Goal: Task Accomplishment & Management: Use online tool/utility

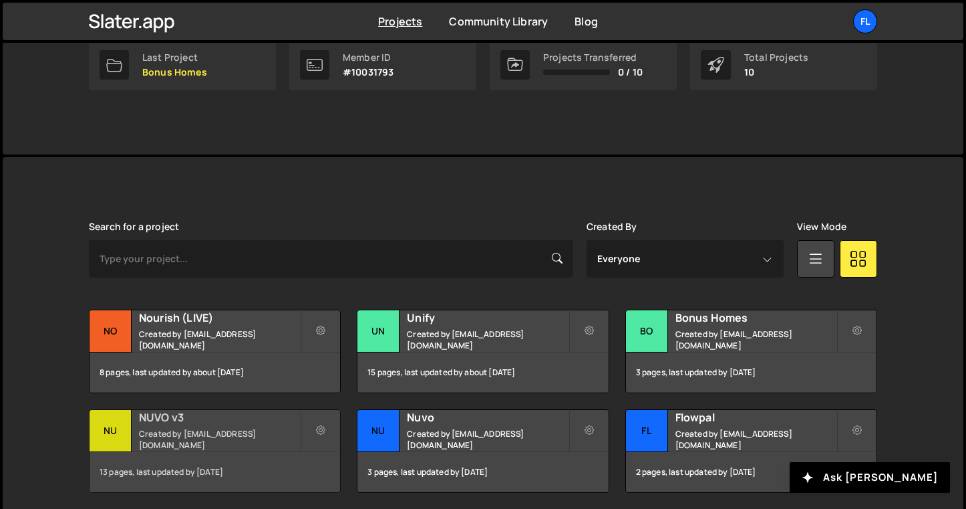
scroll to position [261, 0]
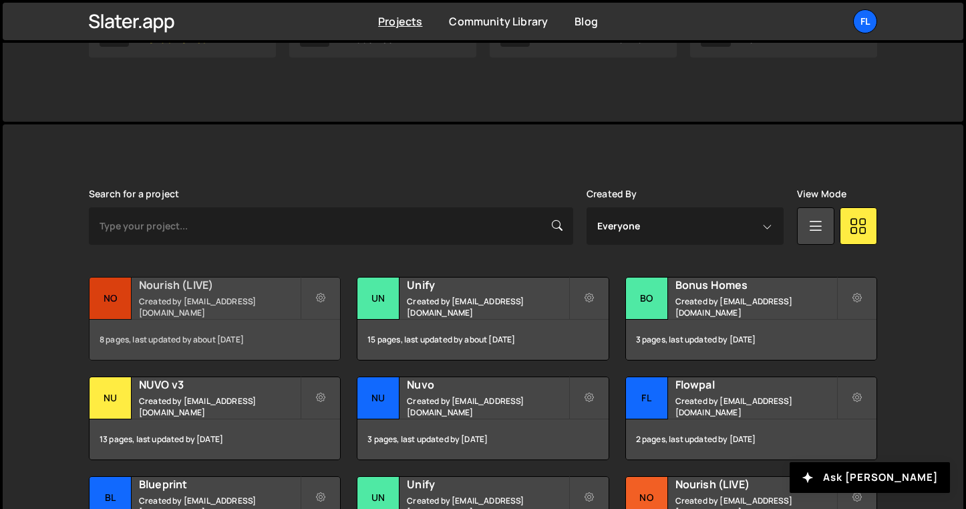
click at [215, 315] on div "Nourish (LIVE) Created by geminpak@gmail.com" at bounding box center [215, 297] width 251 height 41
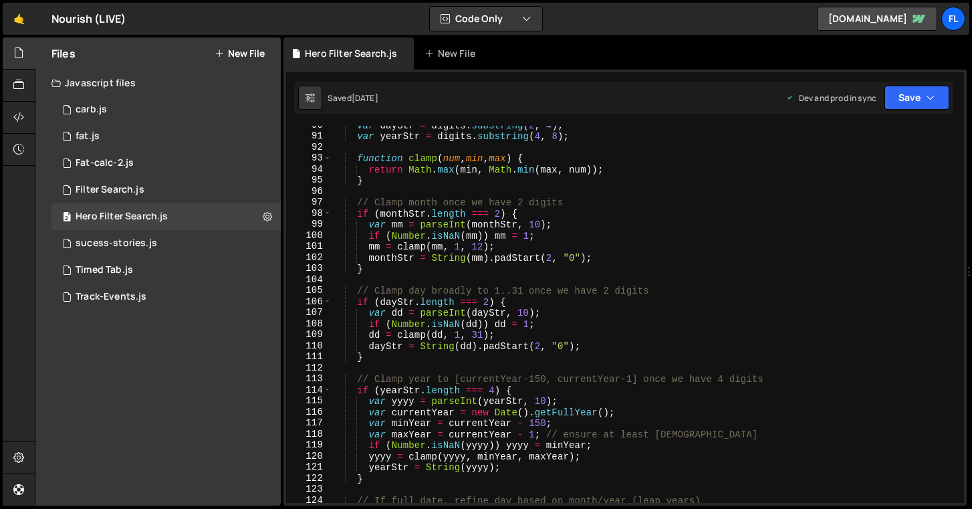
scroll to position [993, 0]
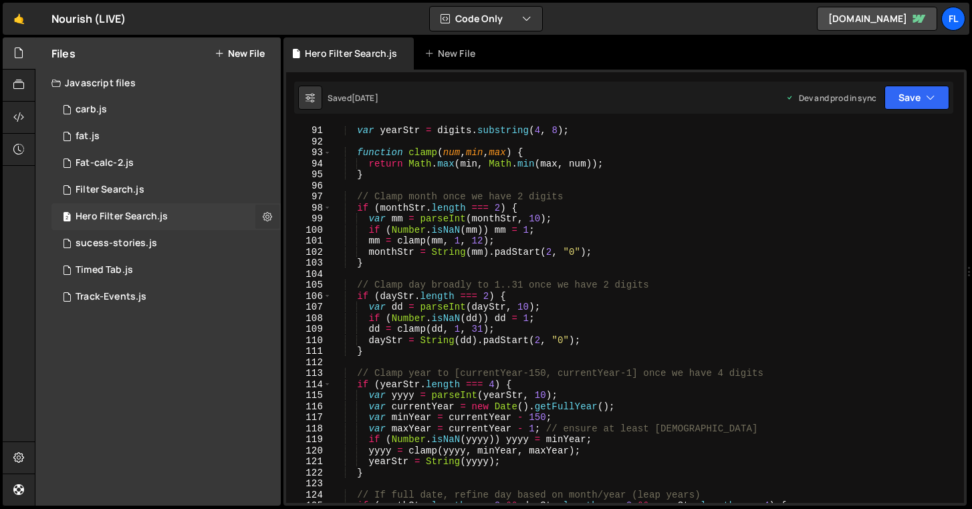
click at [266, 215] on icon at bounding box center [267, 216] width 9 height 13
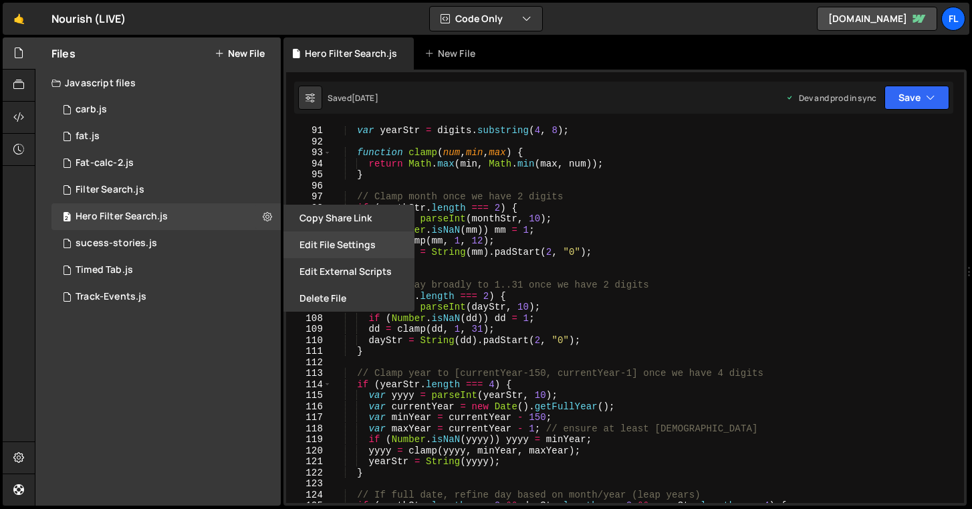
click at [360, 249] on button "Edit File Settings" at bounding box center [348, 244] width 131 height 27
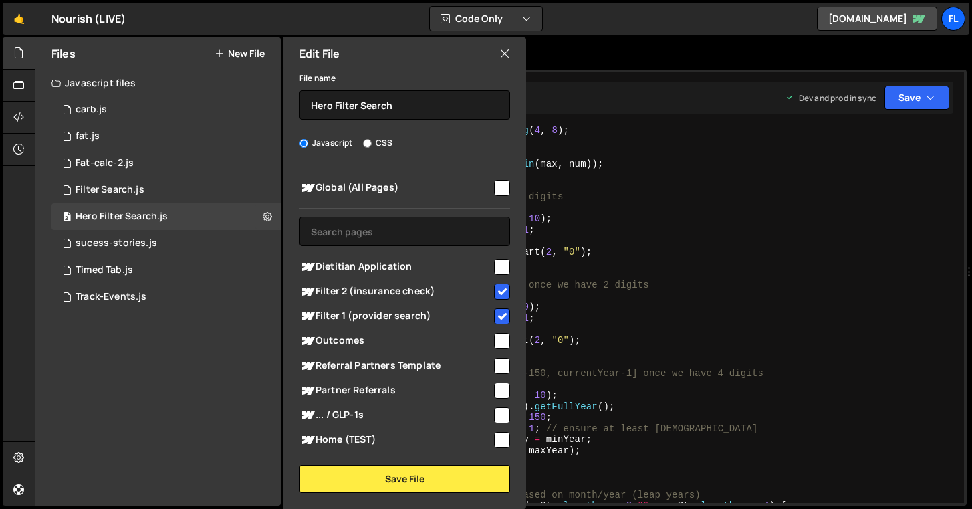
click at [682, 247] on div "var yearStr = digits . substring ( 4 , 8 ) ; function clamp ( num , min , max )…" at bounding box center [645, 324] width 627 height 399
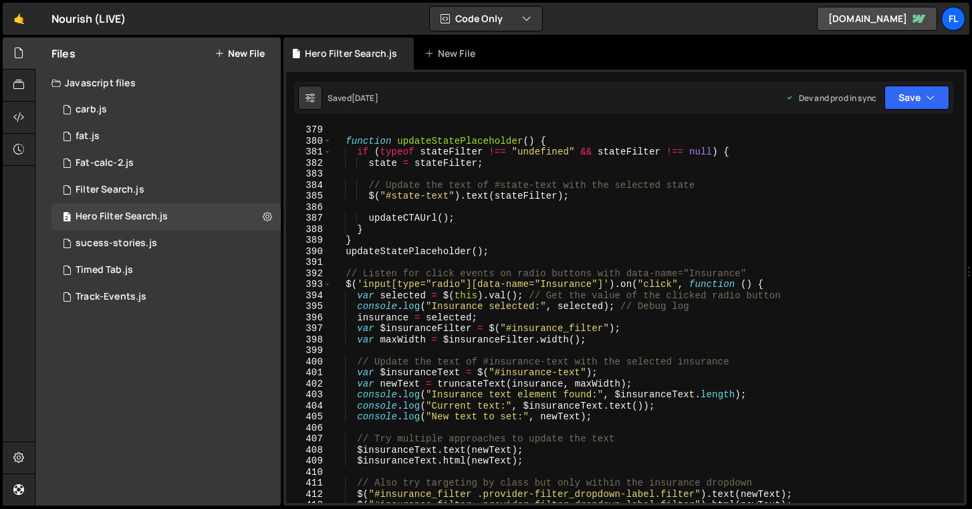
scroll to position [0, 0]
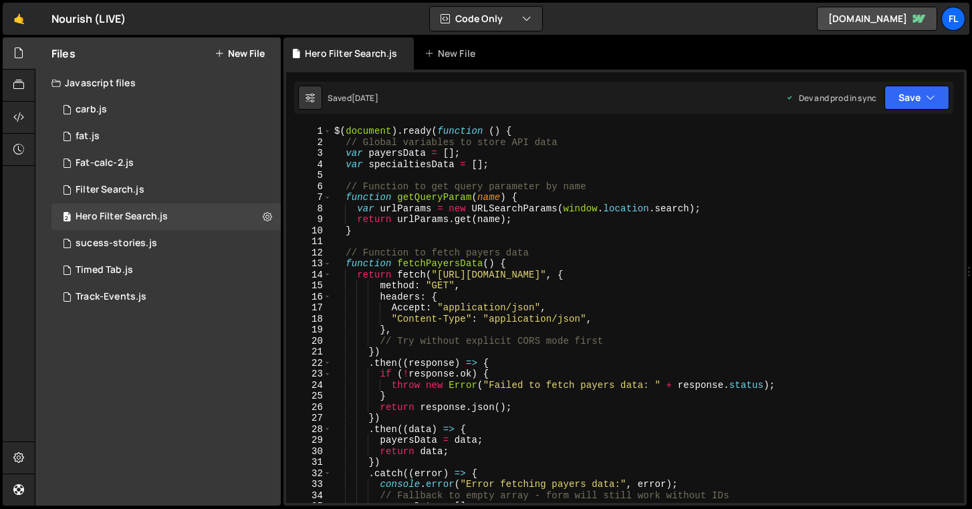
click at [733, 270] on div "$ ( document ) . ready ( function ( ) { // Global variables to store API data v…" at bounding box center [645, 325] width 627 height 399
type textarea "return fetch("[URL][DOMAIN_NAME]", {"
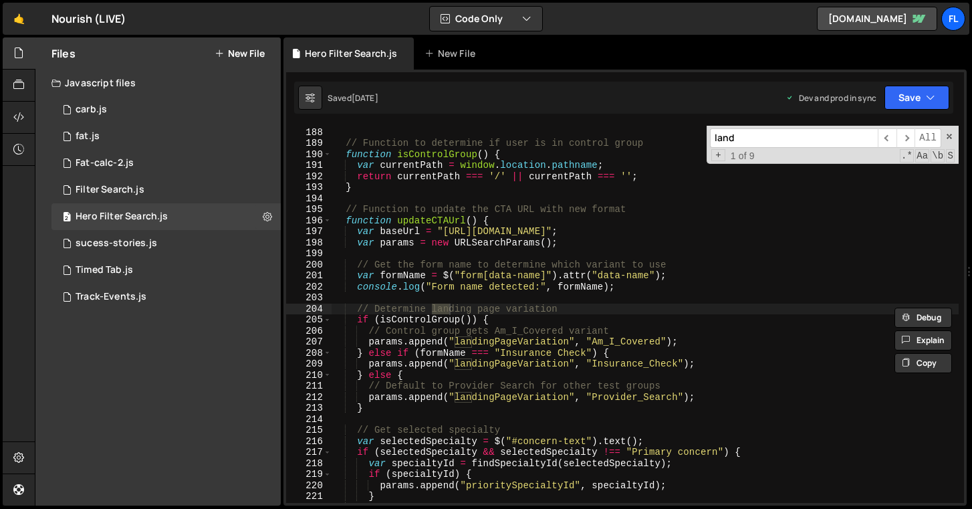
scroll to position [2061, 0]
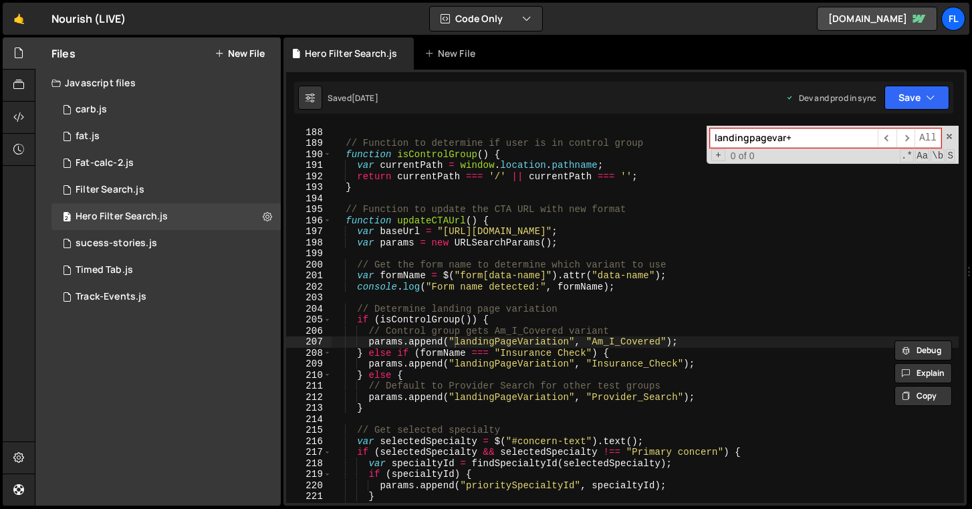
type input "landingpagevar+"
